Goal: Task Accomplishment & Management: Use online tool/utility

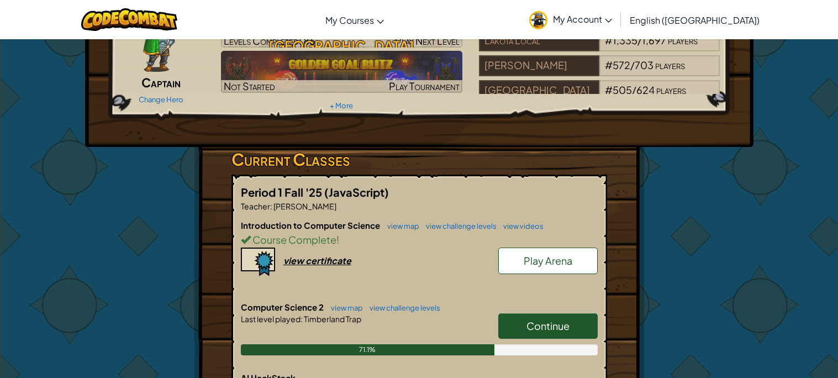
scroll to position [81, 0]
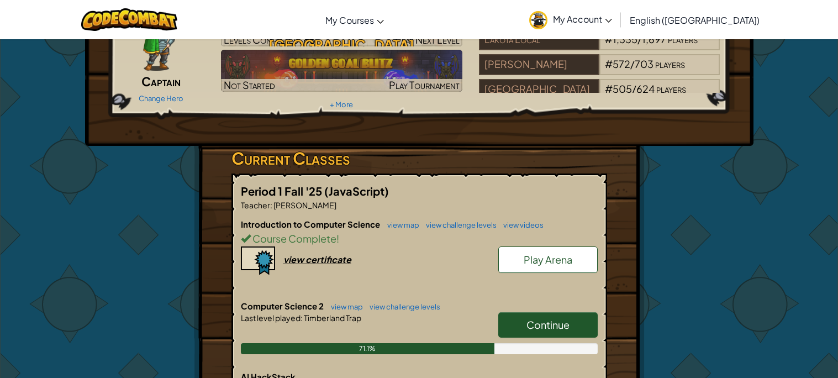
click at [540, 321] on span "Continue" at bounding box center [547, 324] width 43 height 13
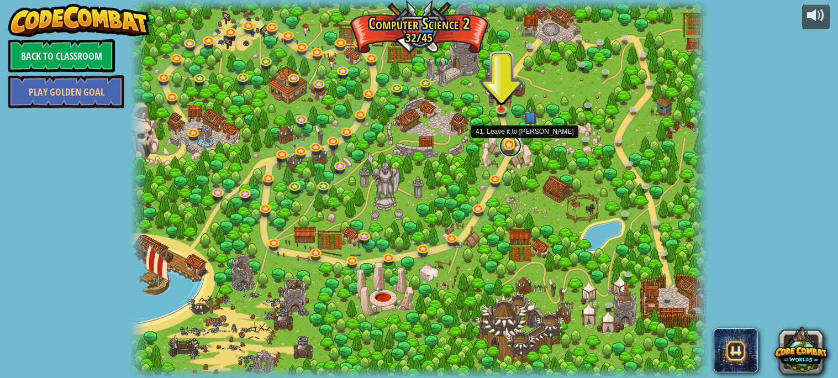
click at [509, 150] on link at bounding box center [510, 146] width 22 height 22
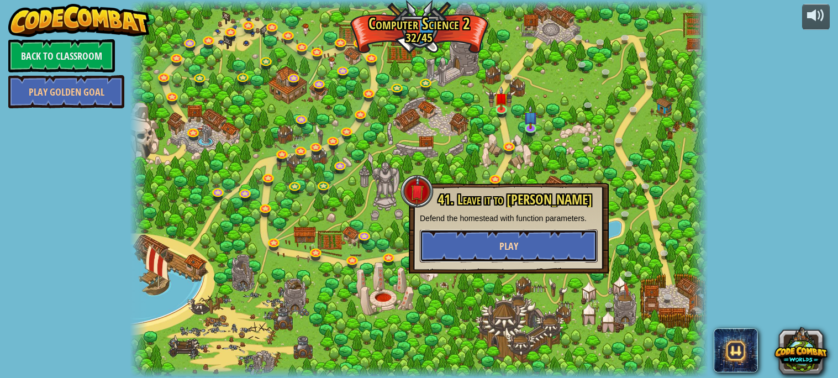
click at [553, 245] on button "Play" at bounding box center [509, 245] width 178 height 33
